Goal: Task Accomplishment & Management: Manage account settings

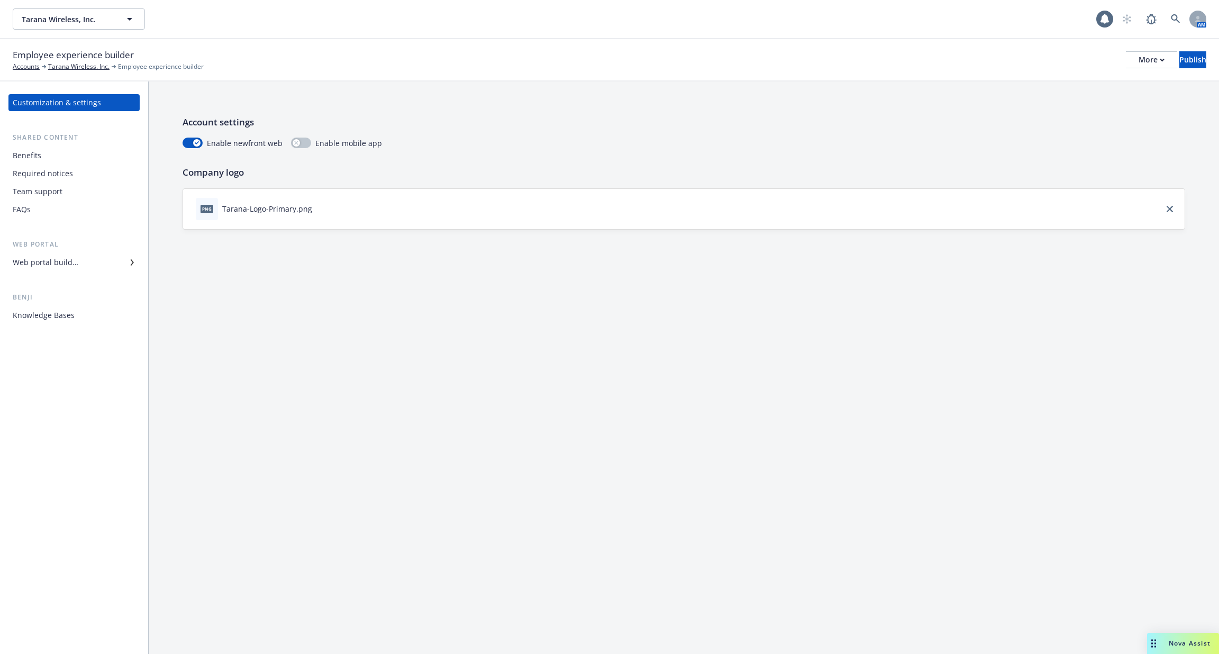
click at [68, 280] on div "Customization & settings Shared content Benefits Required notices Team support …" at bounding box center [73, 209] width 131 height 230
click at [83, 317] on div "Knowledge Bases" at bounding box center [74, 315] width 123 height 17
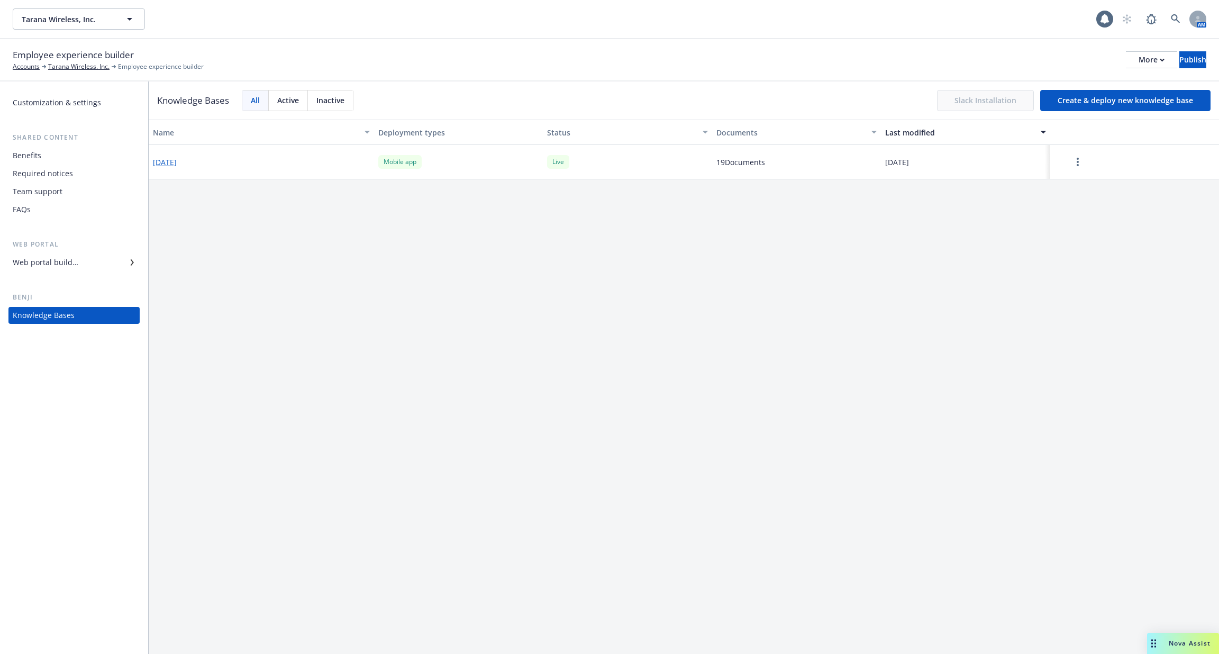
click at [175, 165] on button "[DATE]" at bounding box center [165, 162] width 24 height 11
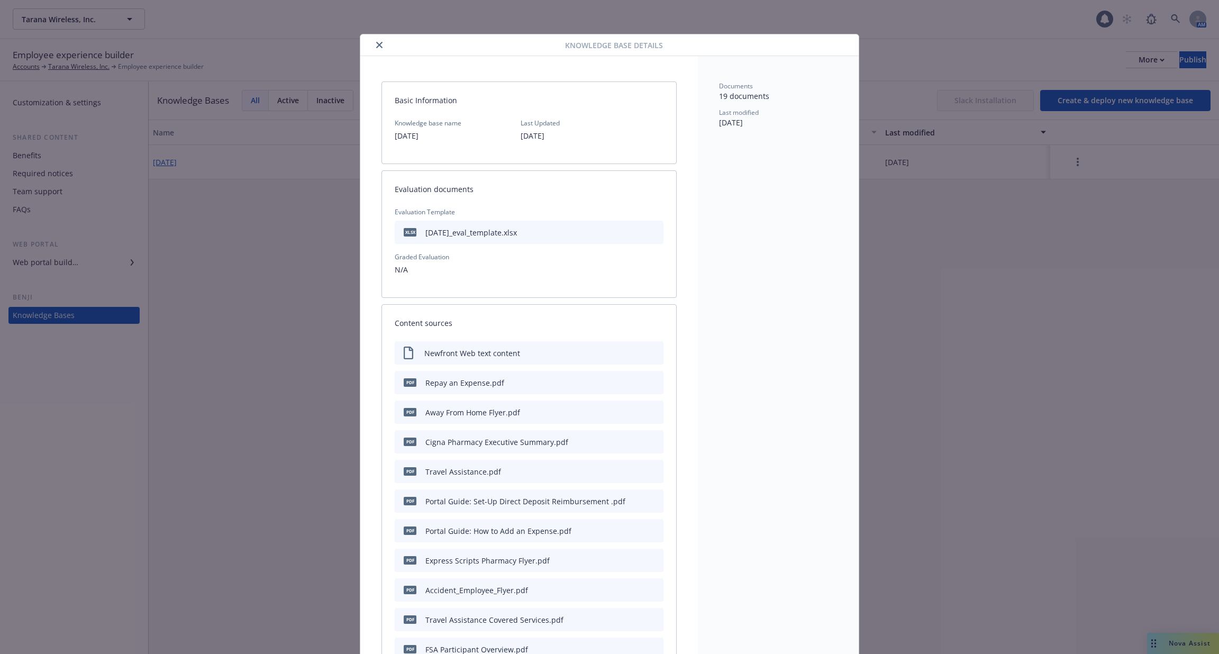
scroll to position [32, 0]
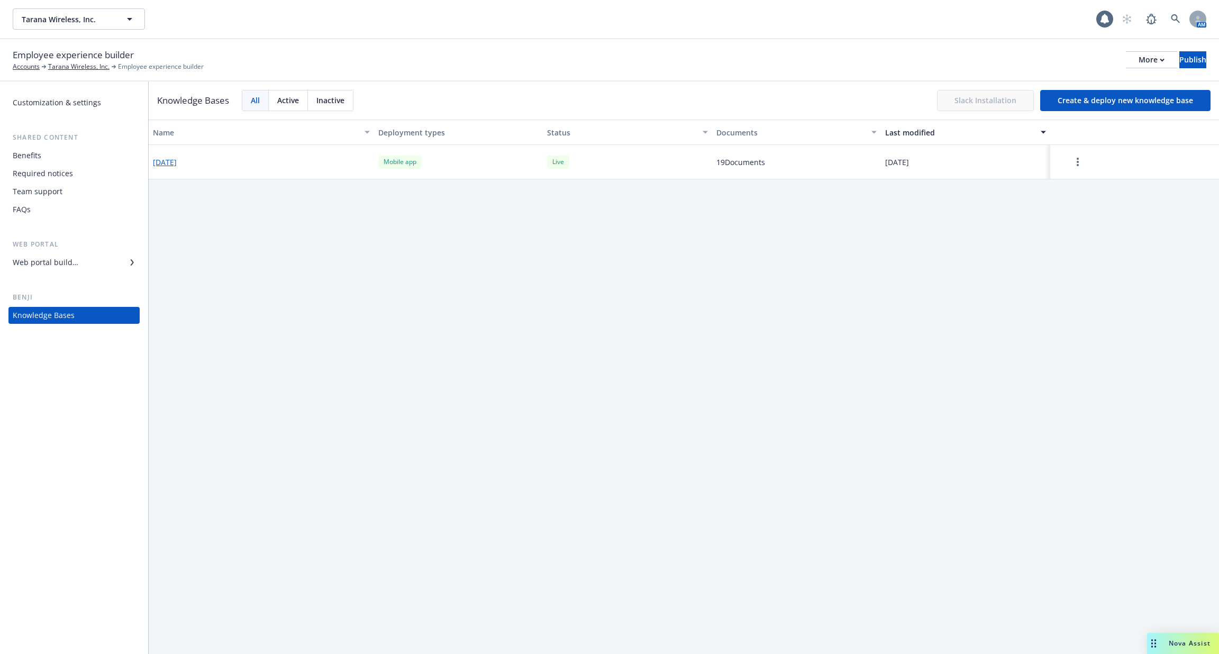
click at [1086, 164] on button "button" at bounding box center [1077, 161] width 47 height 21
click at [1074, 224] on div "Edit configuration" at bounding box center [1080, 230] width 140 height 17
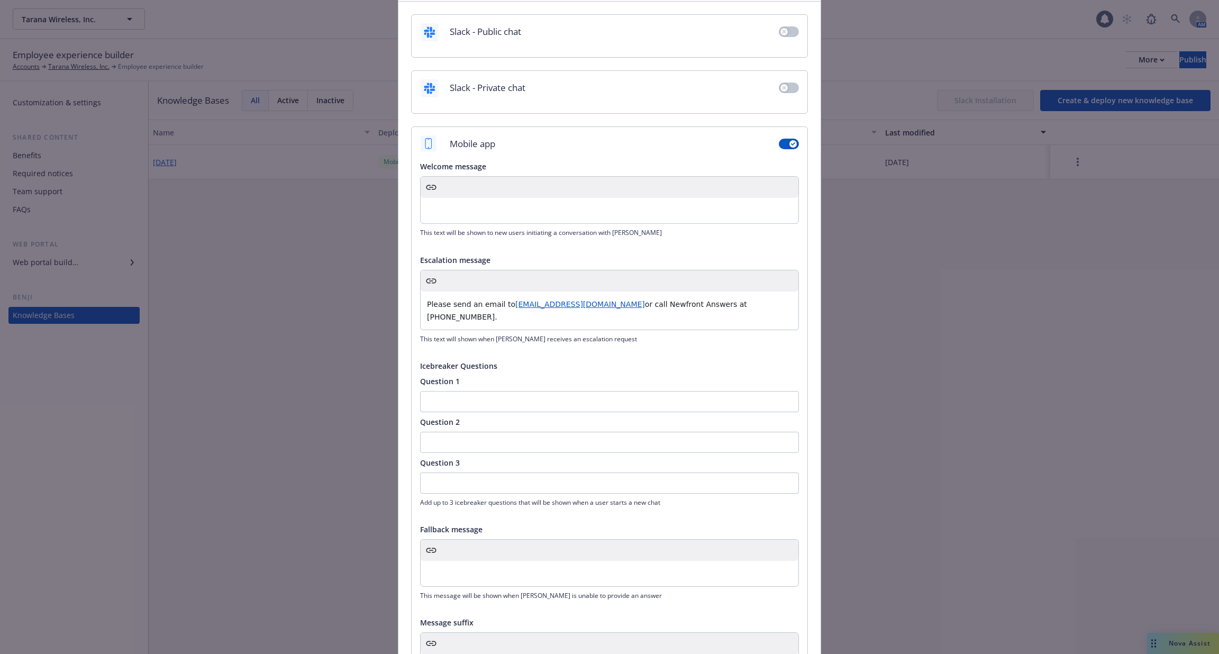
scroll to position [261, 0]
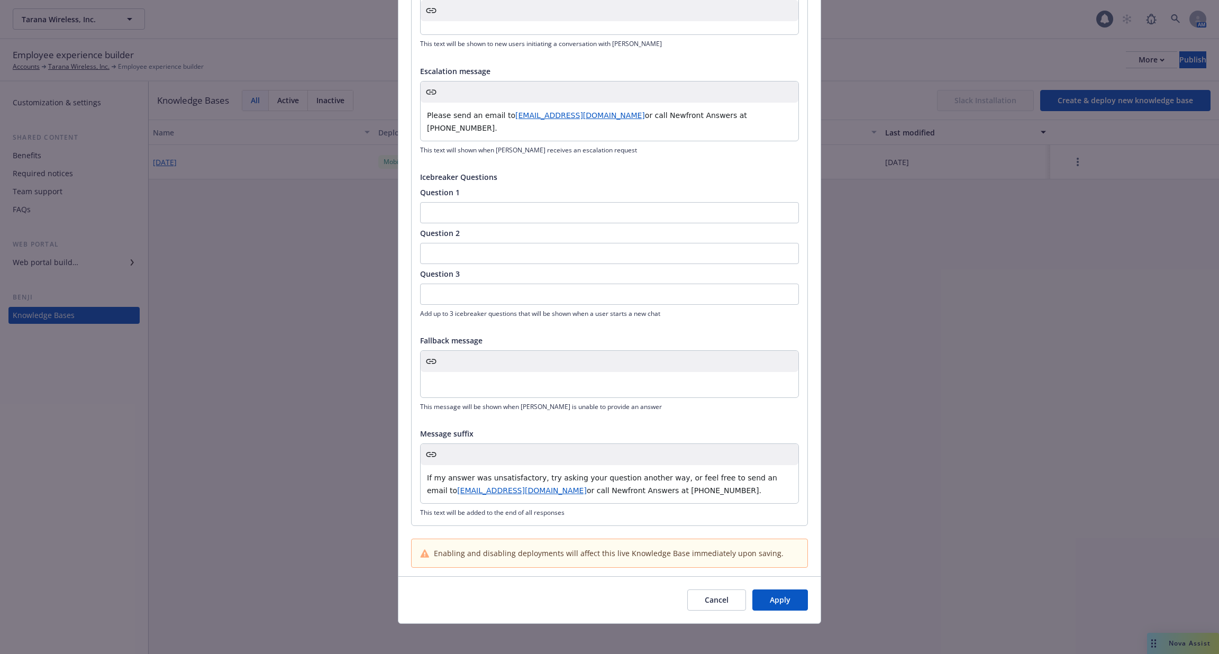
drag, startPoint x: 741, startPoint y: 486, endPoint x: 390, endPoint y: 458, distance: 352.5
click at [390, 458] on div "Update Knowledge Base Configuration Slack - Public chat Slack - Private chat Mo…" at bounding box center [609, 327] width 1219 height 654
copy p "If my answer was unsatisfactory, try asking your question another way, or feel …"
